Goal: Task Accomplishment & Management: Manage account settings

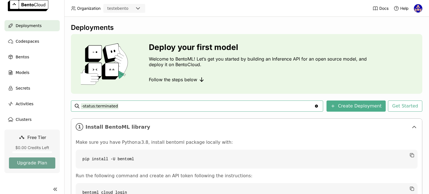
scroll to position [12, 0]
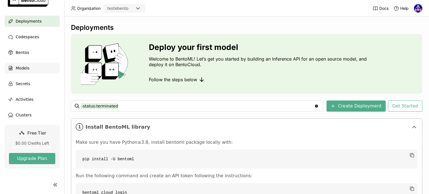
click at [25, 66] on span "Models" at bounding box center [23, 68] width 14 height 7
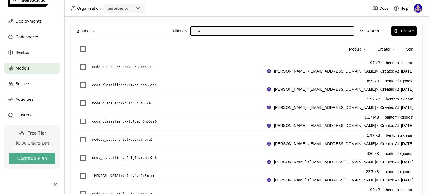
click at [83, 47] on span at bounding box center [83, 49] width 6 height 6
click at [80, 46] on input "checkbox" at bounding box center [80, 46] width 0 height 0
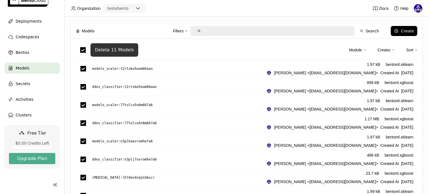
click at [113, 47] on div "Delete 11 Models" at bounding box center [114, 50] width 39 height 6
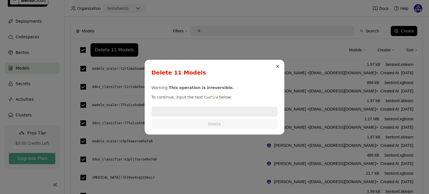
click at [276, 68] on button "Close" at bounding box center [277, 66] width 7 height 7
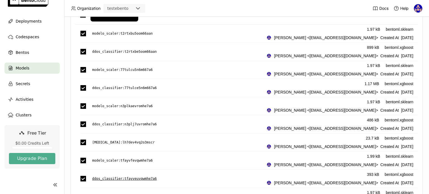
scroll to position [96, 0]
